Goal: Information Seeking & Learning: Learn about a topic

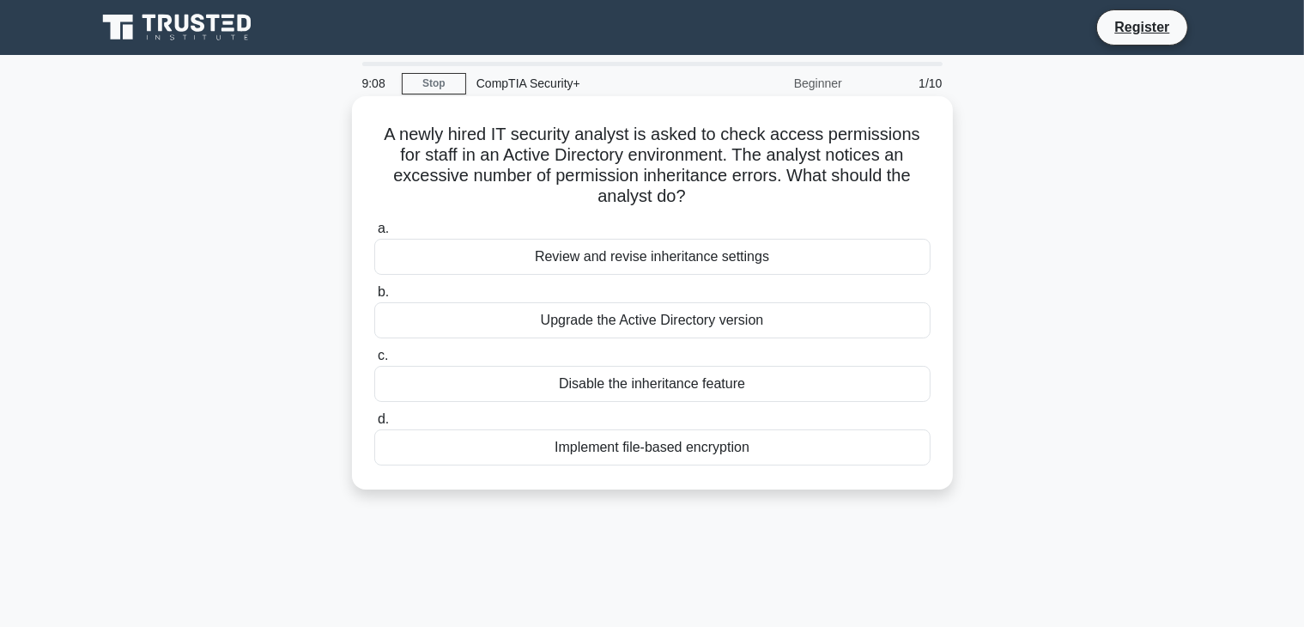
click at [770, 250] on div "Review and revise inheritance settings" at bounding box center [652, 257] width 556 height 36
click at [374, 234] on input "a. Review and revise inheritance settings" at bounding box center [374, 228] width 0 height 11
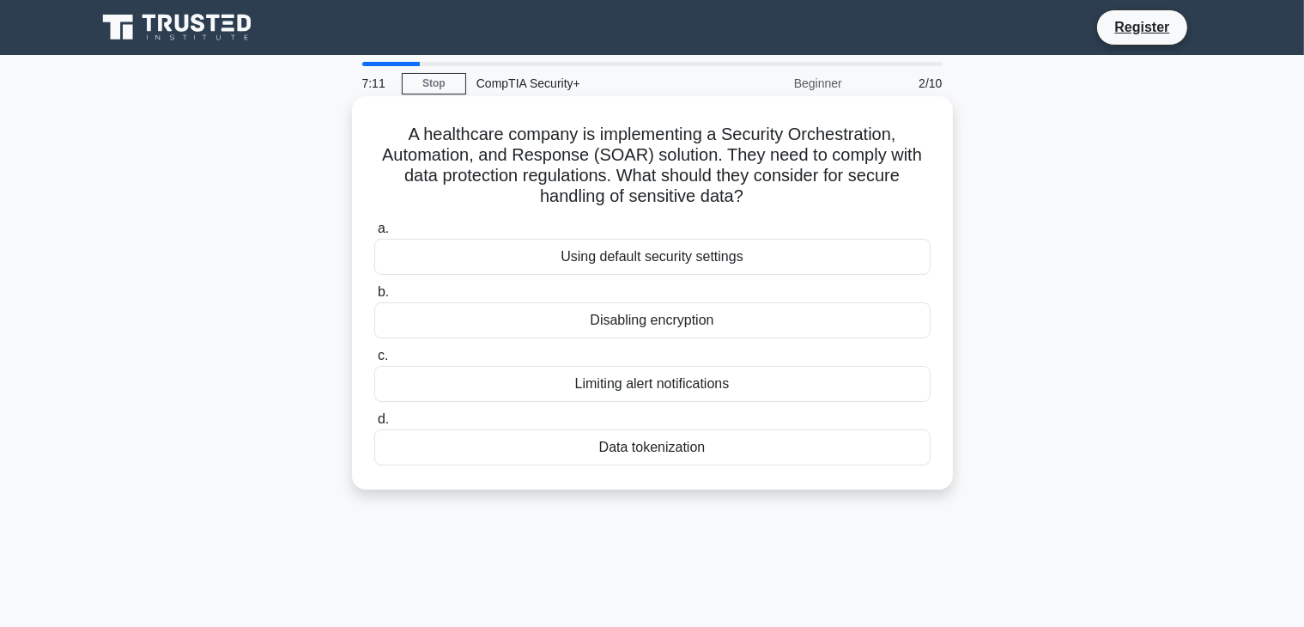
click at [696, 449] on div "Data tokenization" at bounding box center [652, 447] width 556 height 36
click at [374, 425] on input "d. Data tokenization" at bounding box center [374, 419] width 0 height 11
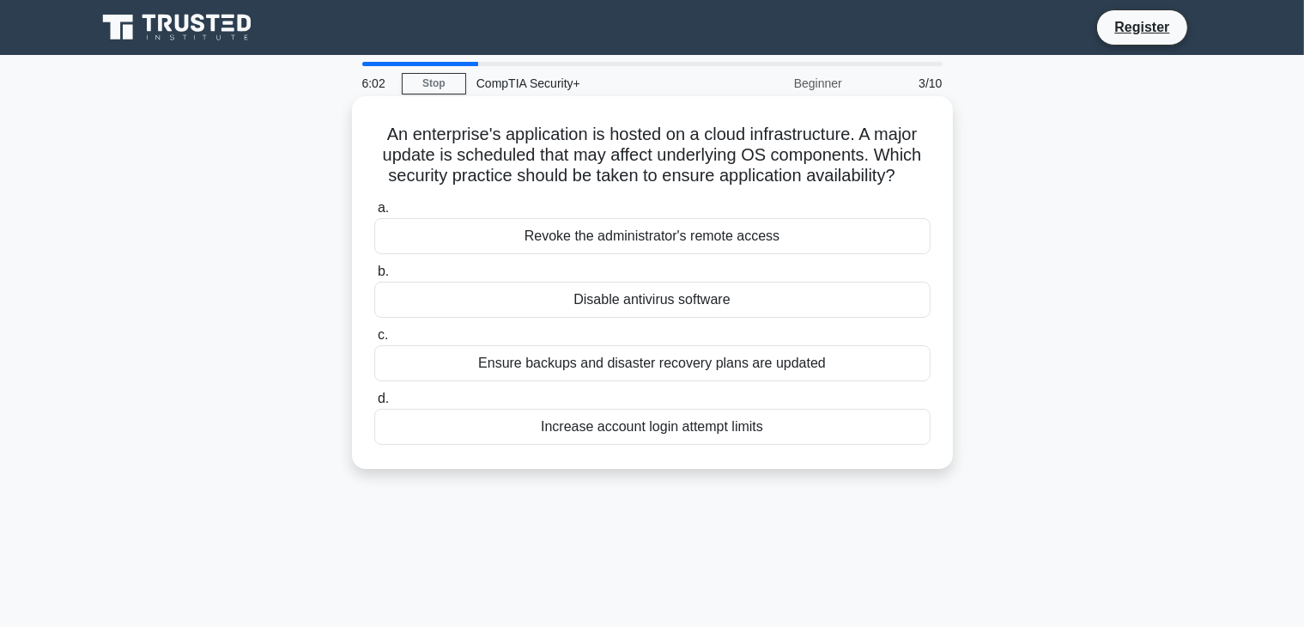
click at [805, 363] on div "Ensure backups and disaster recovery plans are updated" at bounding box center [652, 363] width 556 height 36
click at [374, 341] on input "c. Ensure backups and disaster recovery plans are updated" at bounding box center [374, 335] width 0 height 11
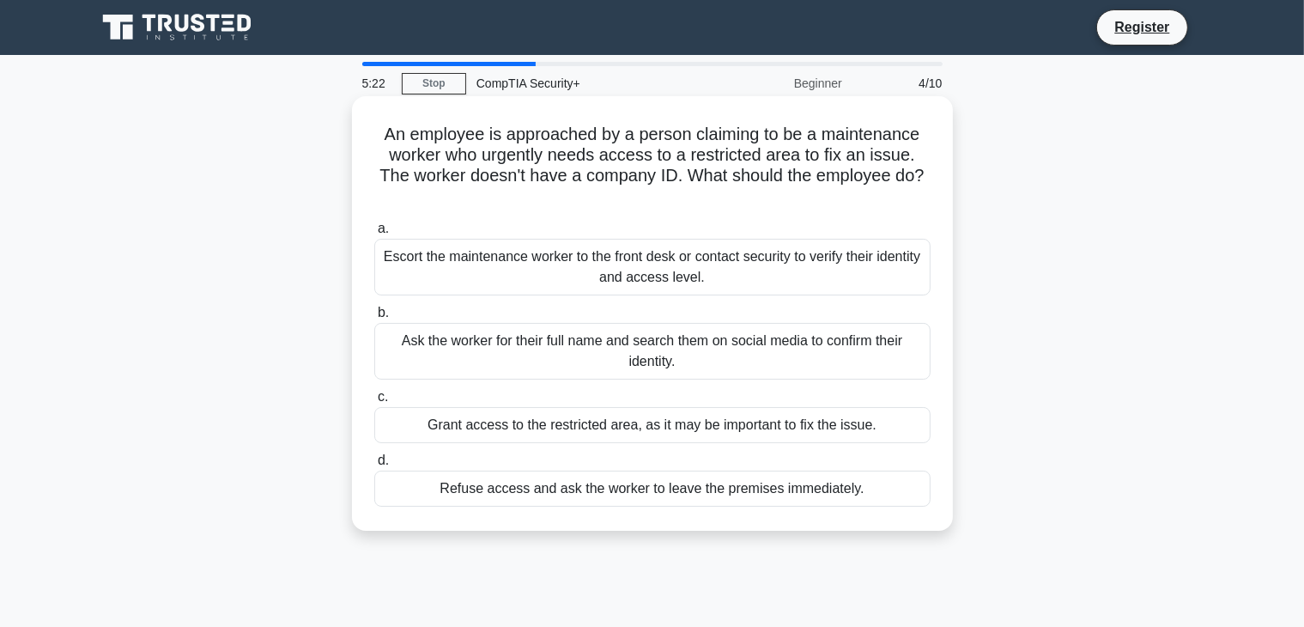
click at [477, 249] on div "Escort the maintenance worker to the front desk or contact security to verify t…" at bounding box center [652, 267] width 556 height 57
click at [374, 234] on input "a. Escort the maintenance worker to the front desk or contact security to verif…" at bounding box center [374, 228] width 0 height 11
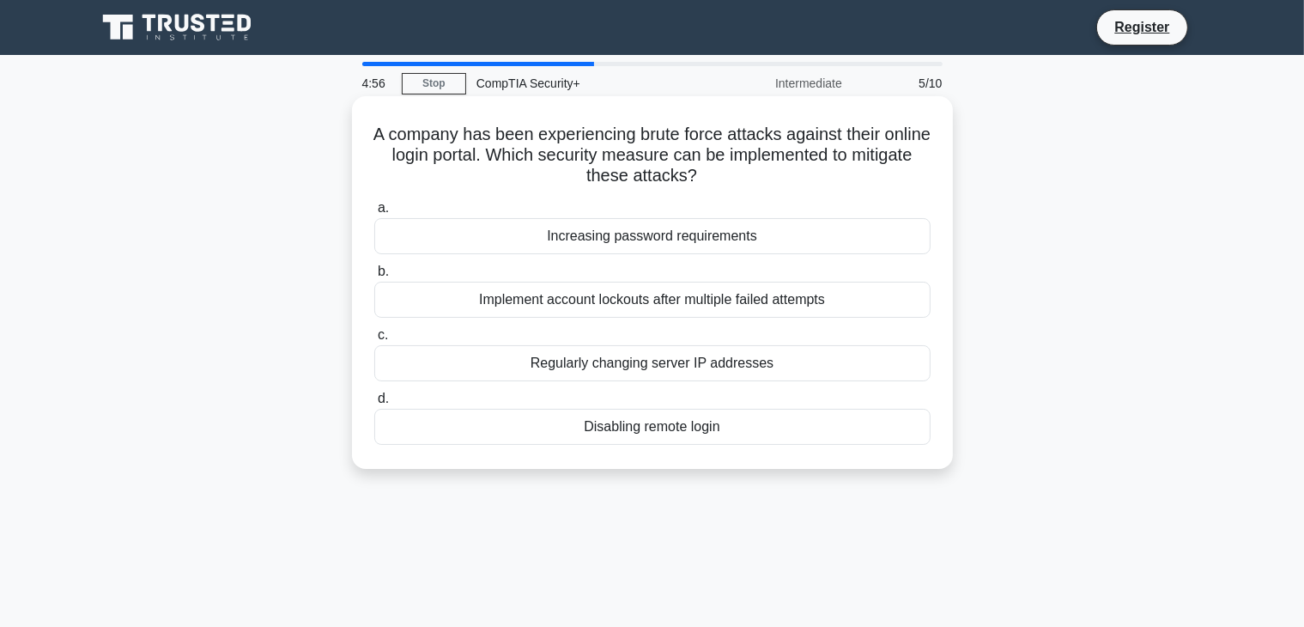
click at [550, 300] on div "Implement account lockouts after multiple failed attempts" at bounding box center [652, 300] width 556 height 36
click at [374, 277] on input "b. Implement account lockouts after multiple failed attempts" at bounding box center [374, 271] width 0 height 11
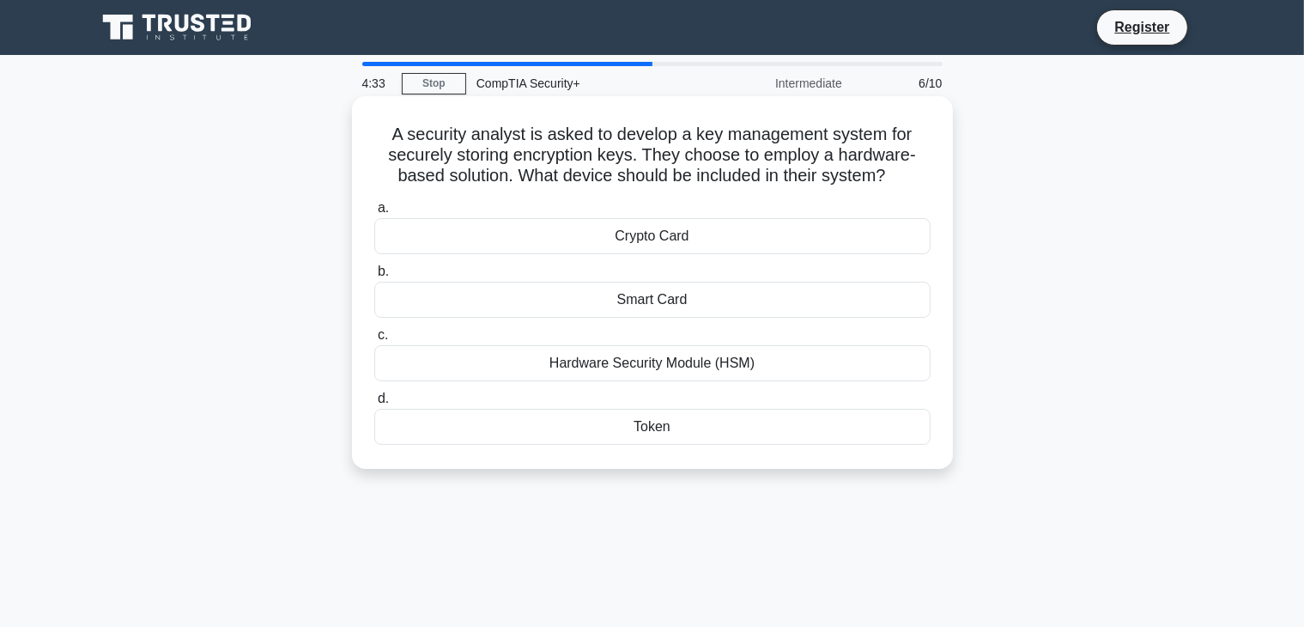
click at [709, 244] on div "Crypto Card" at bounding box center [652, 236] width 556 height 36
click at [374, 214] on input "a. Crypto Card" at bounding box center [374, 208] width 0 height 11
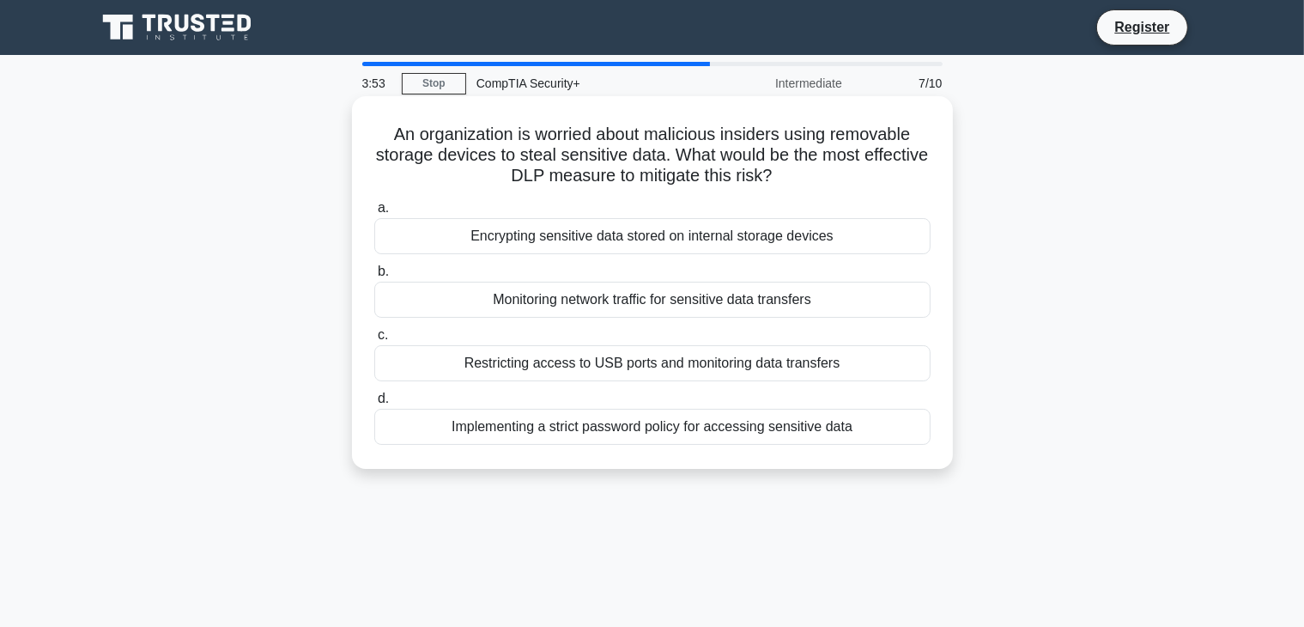
click at [808, 249] on div "Encrypting sensitive data stored on internal storage devices" at bounding box center [652, 236] width 556 height 36
click at [374, 214] on input "a. Encrypting sensitive data stored on internal storage devices" at bounding box center [374, 208] width 0 height 11
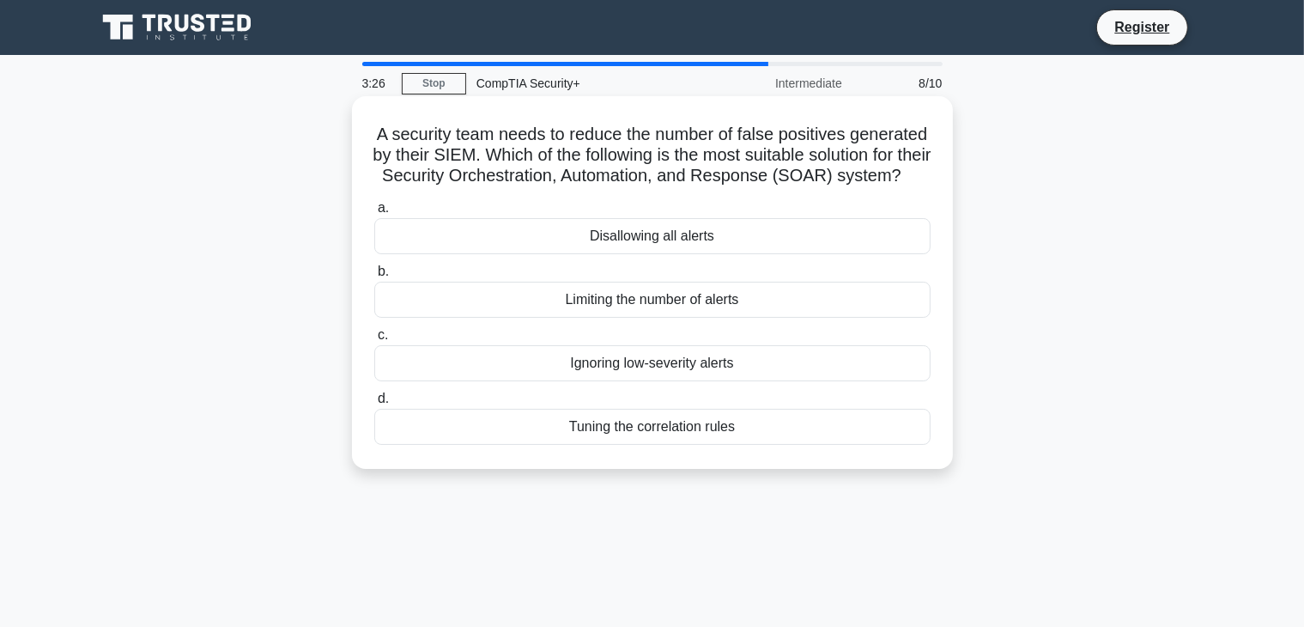
click at [739, 445] on div "Tuning the correlation rules" at bounding box center [652, 427] width 556 height 36
click at [374, 404] on input "d. Tuning the correlation rules" at bounding box center [374, 398] width 0 height 11
